Goal: Task Accomplishment & Management: Manage account settings

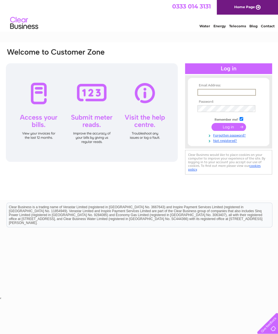
type input "[PERSON_NAME][EMAIL_ADDRESS][DOMAIN_NAME]"
click at [229, 129] on input "submit" at bounding box center [229, 126] width 35 height 8
click at [225, 128] on input "submit" at bounding box center [229, 126] width 35 height 8
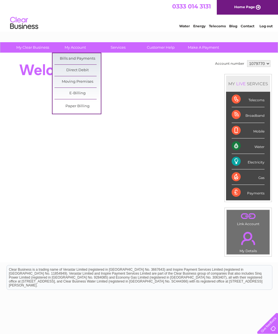
click at [77, 58] on link "Bills and Payments" at bounding box center [78, 58] width 46 height 11
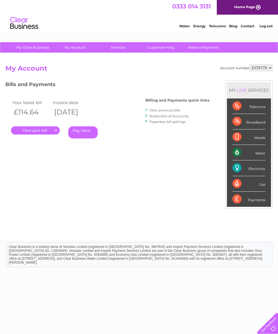
click at [31, 130] on link "." at bounding box center [35, 130] width 49 height 8
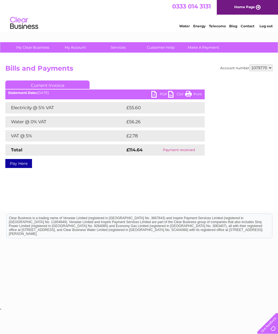
click at [157, 92] on link "PDF" at bounding box center [160, 95] width 17 height 8
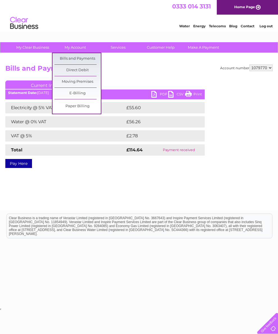
click at [80, 56] on link "Bills and Payments" at bounding box center [78, 58] width 46 height 11
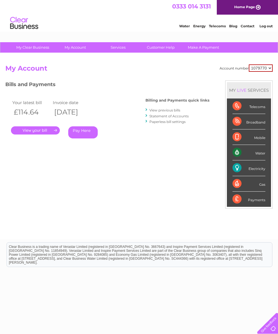
click at [162, 110] on link "View previous bills" at bounding box center [165, 110] width 31 height 4
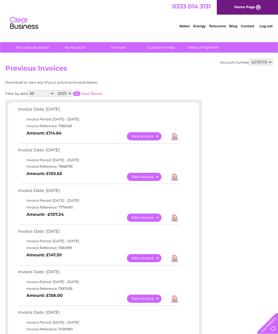
click at [142, 181] on link "View" at bounding box center [147, 177] width 41 height 8
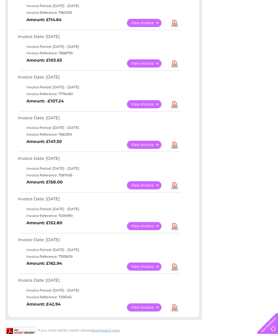
scroll to position [116, 0]
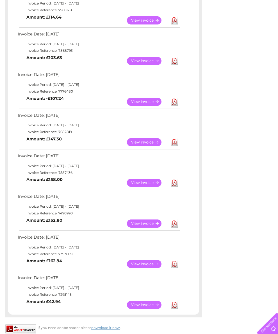
click at [145, 187] on link "View" at bounding box center [147, 182] width 41 height 8
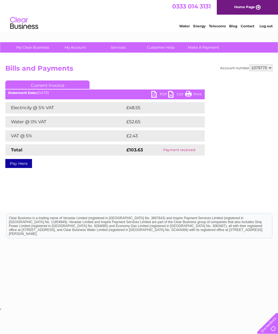
click at [160, 96] on link "PDF" at bounding box center [160, 95] width 17 height 8
click at [161, 93] on link "PDF" at bounding box center [160, 95] width 17 height 8
click at [266, 27] on link "Log out" at bounding box center [266, 26] width 13 height 4
click at [265, 28] on link "Log out" at bounding box center [266, 26] width 13 height 4
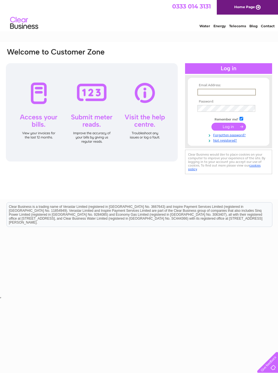
click at [216, 94] on input "text" at bounding box center [227, 92] width 58 height 7
type input "[PERSON_NAME][EMAIL_ADDRESS][DOMAIN_NAME]"
click at [229, 129] on input "submit" at bounding box center [229, 127] width 35 height 8
click at [227, 129] on input "submit" at bounding box center [229, 126] width 35 height 8
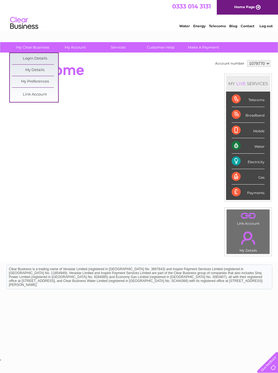
click at [35, 70] on link "My Details" at bounding box center [35, 70] width 46 height 11
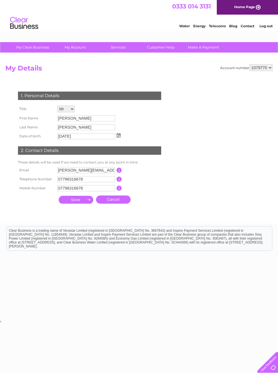
click at [103, 172] on input "[PERSON_NAME][EMAIL_ADDRESS][DOMAIN_NAME]" at bounding box center [86, 170] width 58 height 6
click at [75, 174] on input "[DOMAIN_NAME]" at bounding box center [86, 170] width 58 height 7
type input "c"
type input "shaunporter@msn.com"
click at [74, 204] on input "submit" at bounding box center [76, 200] width 35 height 8
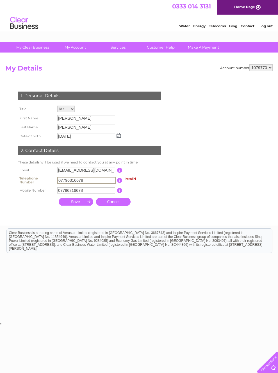
click at [96, 194] on input "07796316678" at bounding box center [86, 190] width 58 height 6
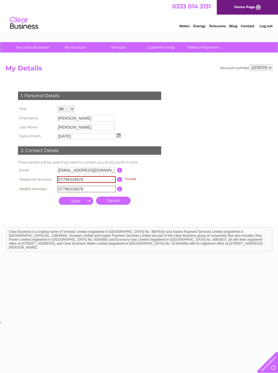
click at [90, 182] on input "07796316678" at bounding box center [86, 179] width 58 height 7
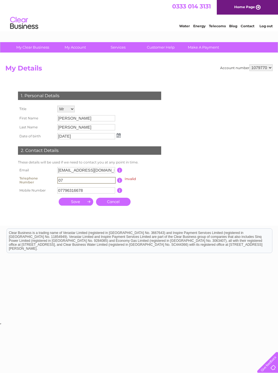
type input "0"
click at [75, 205] on input "submit" at bounding box center [76, 202] width 35 height 8
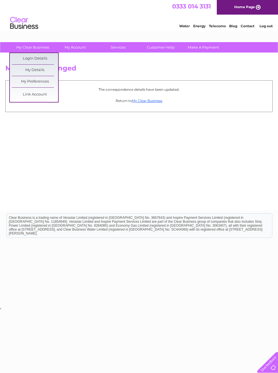
click at [33, 56] on link "Login Details" at bounding box center [35, 58] width 46 height 11
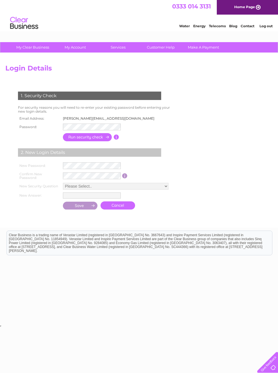
click at [206, 159] on form "1. Security Check For security reasons you will need to re-enter your existing …" at bounding box center [139, 151] width 268 height 142
click at [85, 139] on input "button" at bounding box center [87, 137] width 49 height 8
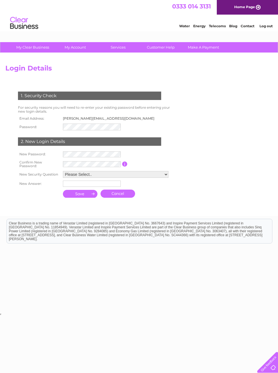
click at [167, 177] on select "Please Select.. In what town or city was your first job? In what town or city d…" at bounding box center [116, 174] width 106 height 7
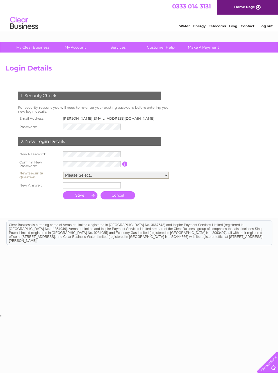
select select "1"
click at [63, 189] on input "text" at bounding box center [92, 185] width 58 height 6
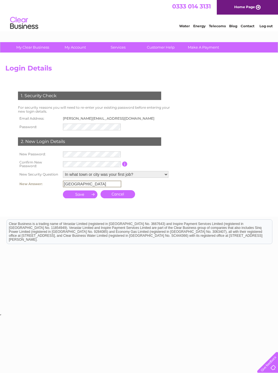
type input "Leicester"
click at [79, 198] on input "submit" at bounding box center [80, 195] width 35 height 8
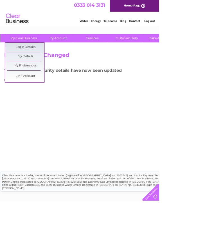
click at [32, 57] on link "Login Details" at bounding box center [31, 58] width 46 height 11
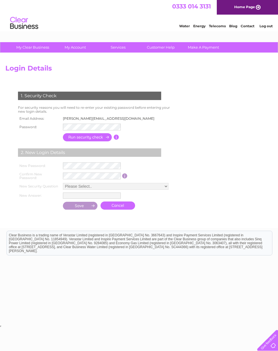
click at [80, 141] on input "button" at bounding box center [87, 137] width 49 height 8
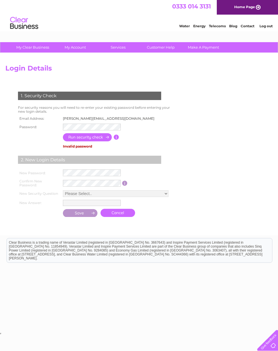
click at [264, 28] on link "Log out" at bounding box center [266, 26] width 13 height 4
